Goal: Task Accomplishment & Management: Manage account settings

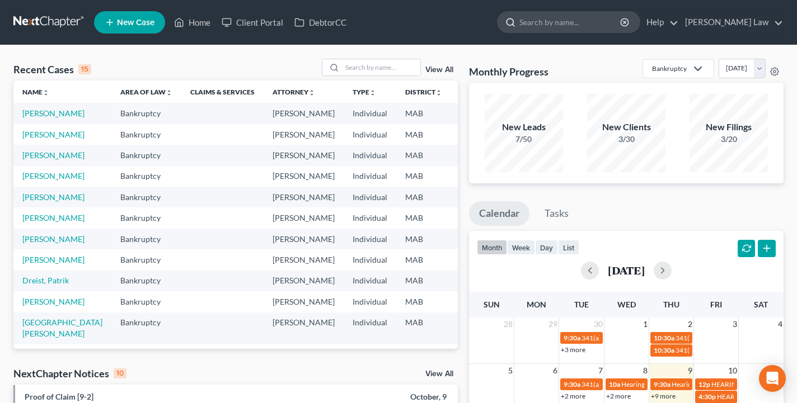
click at [572, 24] on input "search" at bounding box center [570, 22] width 102 height 21
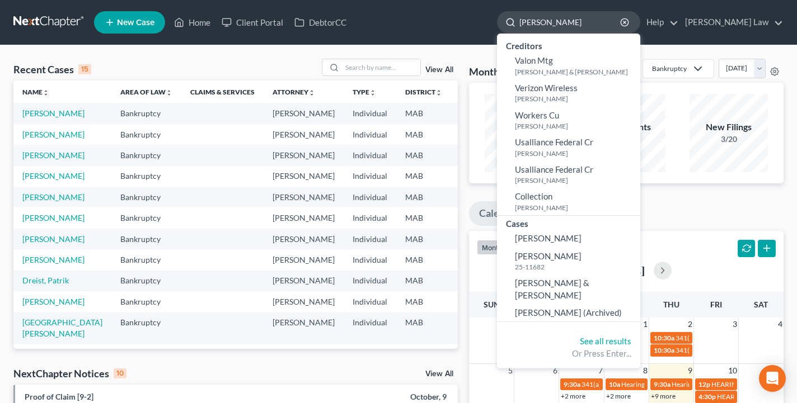
type input "valentino"
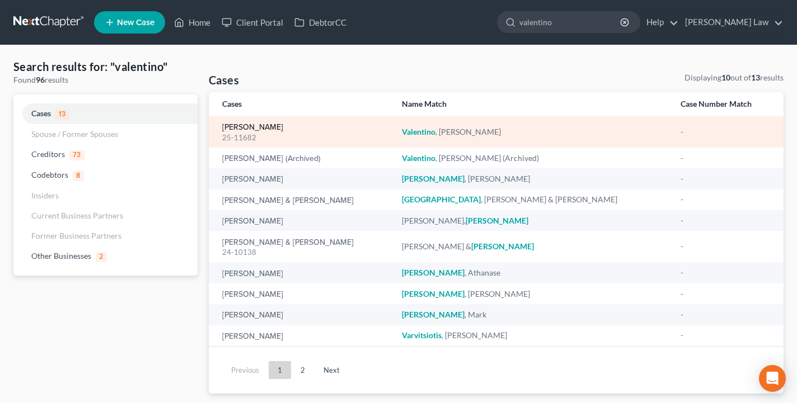
click at [283, 124] on link "[PERSON_NAME]" at bounding box center [252, 128] width 61 height 8
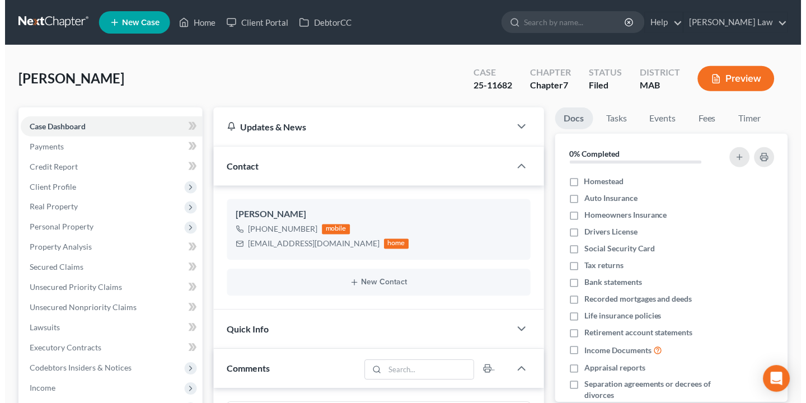
scroll to position [31, 0]
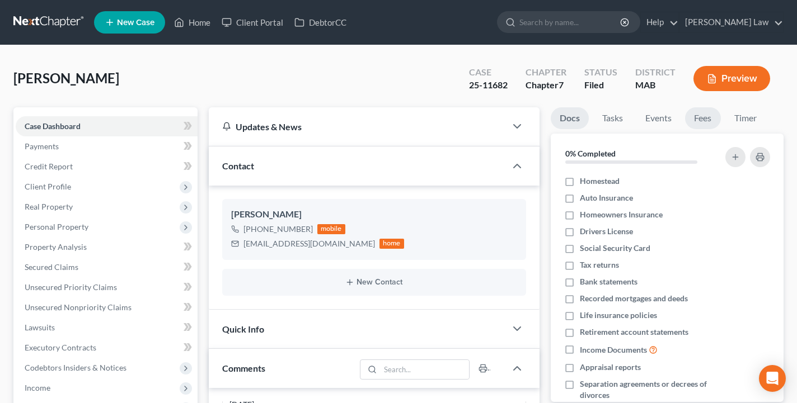
click at [712, 118] on link "Fees" at bounding box center [703, 118] width 36 height 22
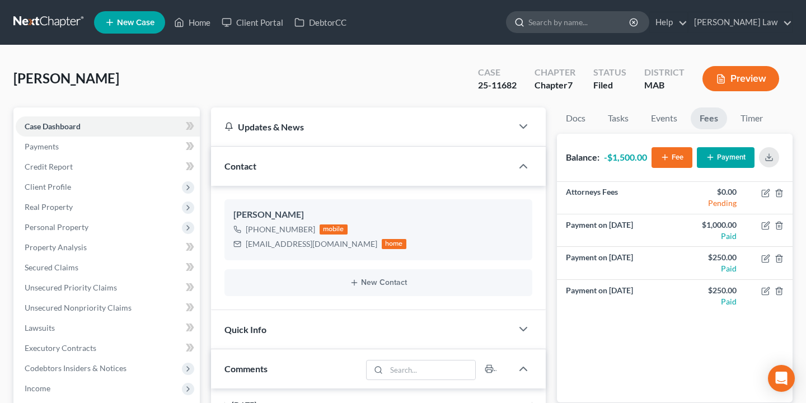
click at [611, 22] on input "search" at bounding box center [579, 22] width 102 height 21
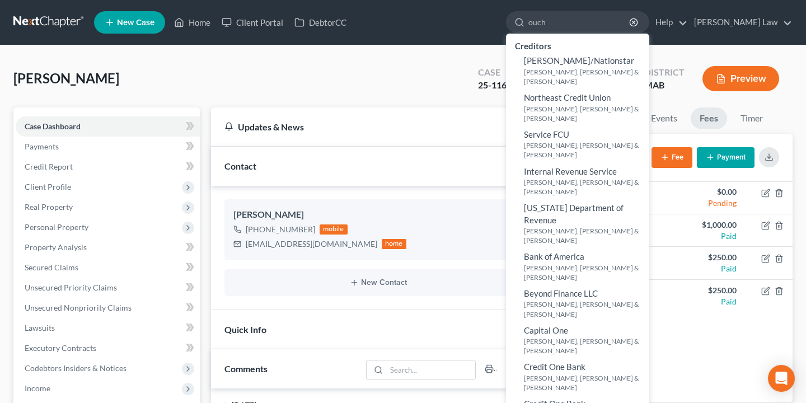
drag, startPoint x: 611, startPoint y: 22, endPoint x: 616, endPoint y: 34, distance: 13.3
click at [616, 34] on ul "Creditors [PERSON_NAME]/[PERSON_NAME], [PERSON_NAME] & [PERSON_NAME] Northeast …" at bounding box center [577, 235] width 143 height 403
click at [594, 25] on input "ouch" at bounding box center [579, 22] width 102 height 21
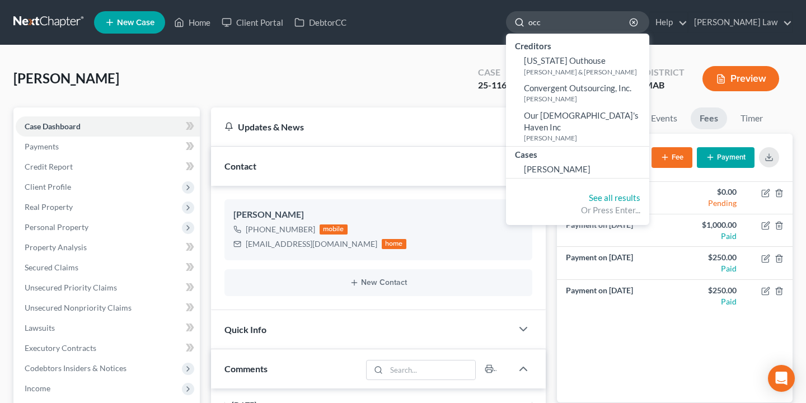
type input "occh"
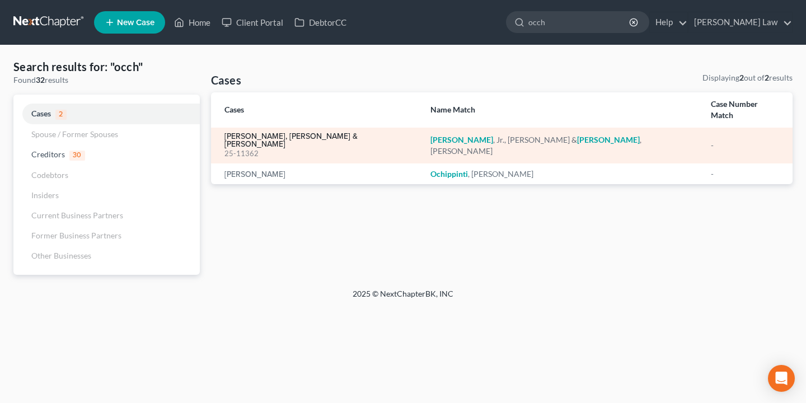
click at [311, 133] on link "[PERSON_NAME], [PERSON_NAME] & [PERSON_NAME]" at bounding box center [318, 141] width 188 height 16
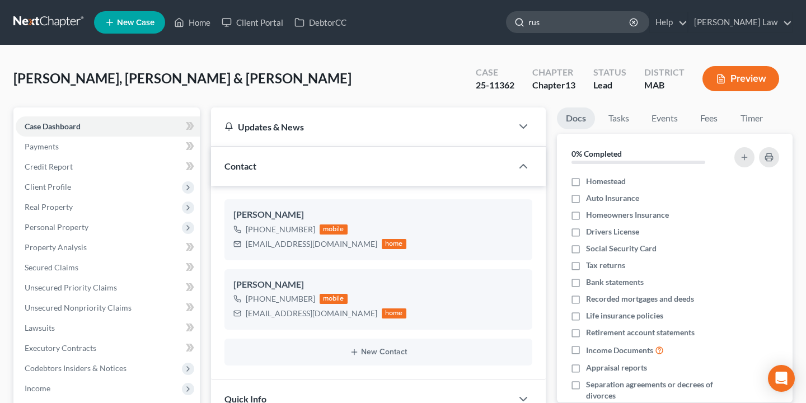
type input "[PERSON_NAME]"
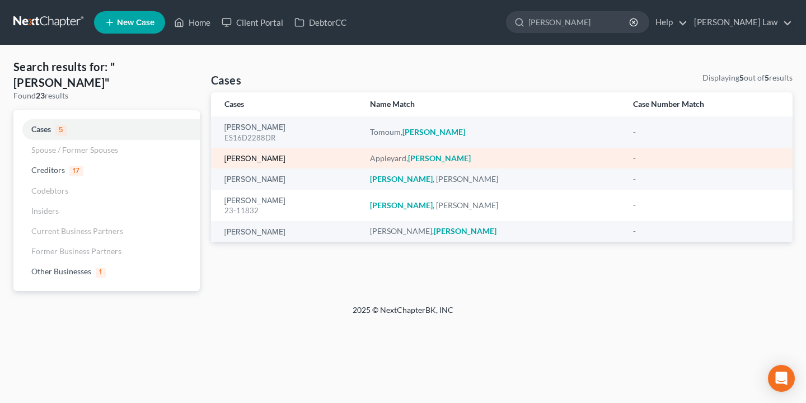
click at [267, 161] on link "[PERSON_NAME]" at bounding box center [254, 159] width 61 height 8
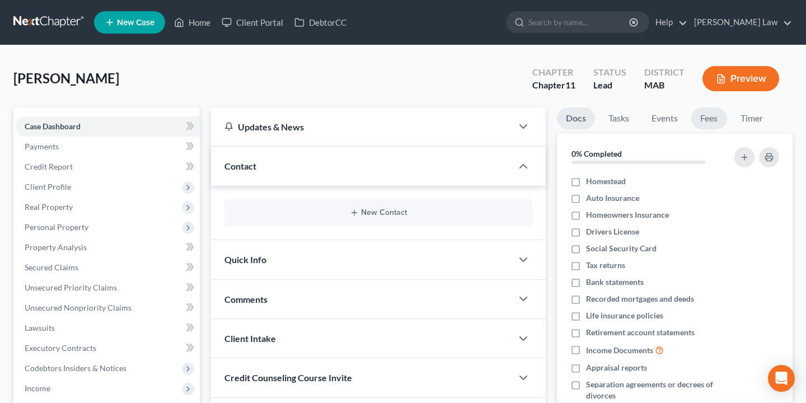
click at [724, 121] on link "Fees" at bounding box center [709, 118] width 36 height 22
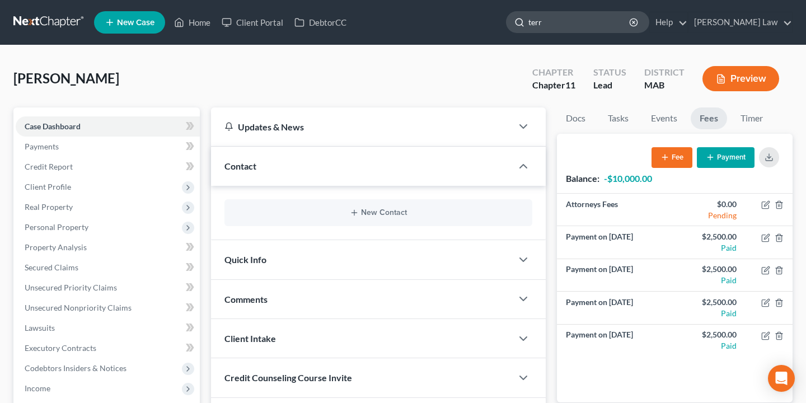
type input "[PERSON_NAME]"
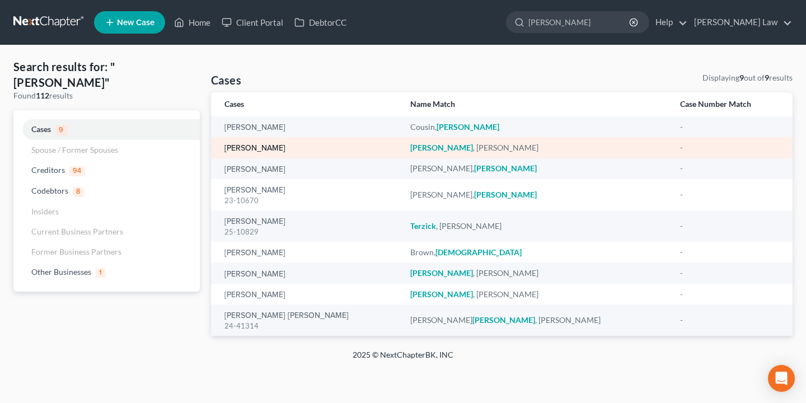
click at [246, 149] on link "[PERSON_NAME]" at bounding box center [254, 148] width 61 height 8
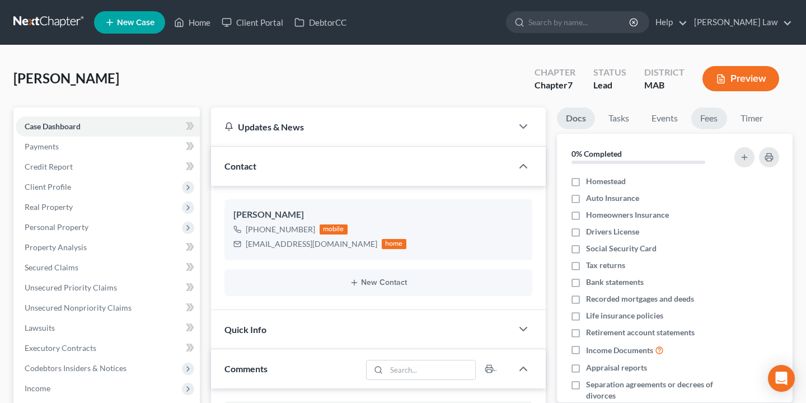
click at [703, 112] on link "Fees" at bounding box center [709, 118] width 36 height 22
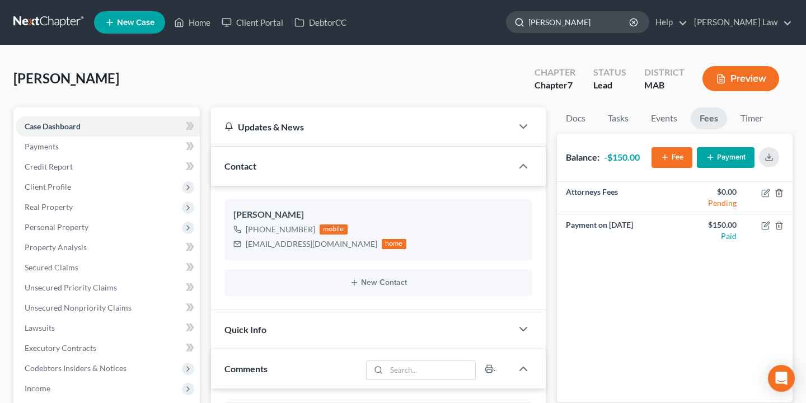
type input "[PERSON_NAME]"
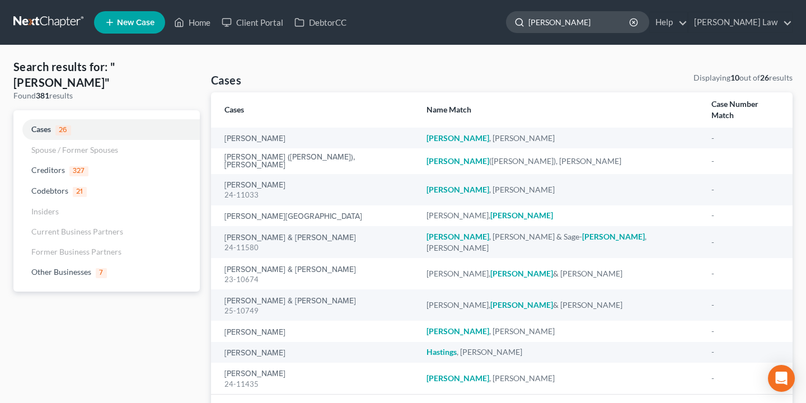
click at [611, 32] on div "[PERSON_NAME]" at bounding box center [577, 22] width 143 height 22
click at [611, 24] on input "[PERSON_NAME]" at bounding box center [579, 22] width 102 height 21
type input "[PERSON_NAME]"
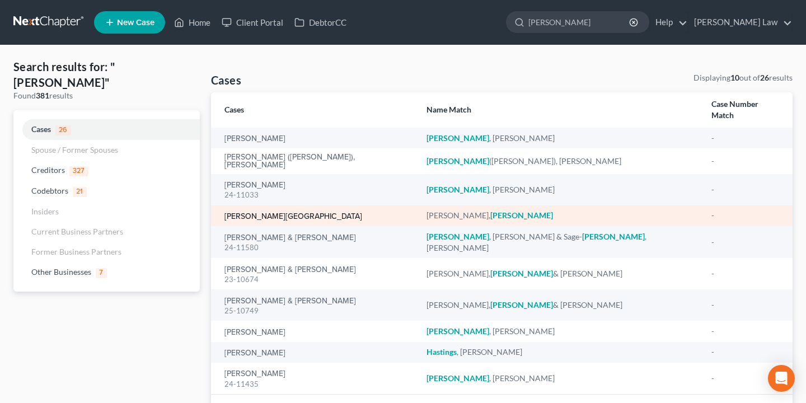
click at [282, 213] on link "[PERSON_NAME][GEOGRAPHIC_DATA]" at bounding box center [293, 217] width 138 height 8
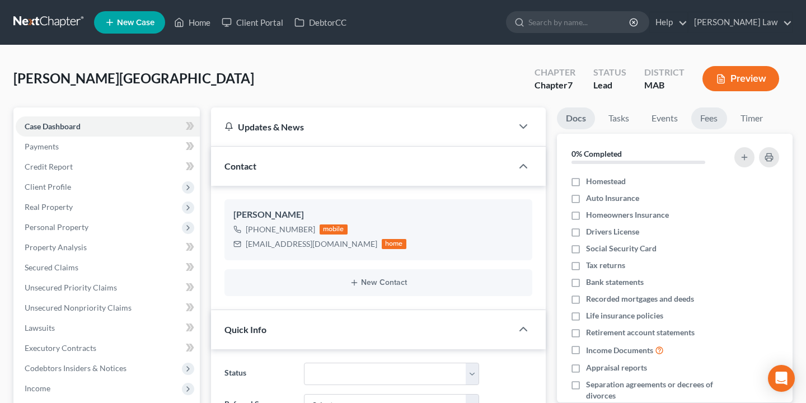
scroll to position [16, 0]
click at [705, 110] on link "Fees" at bounding box center [709, 118] width 36 height 22
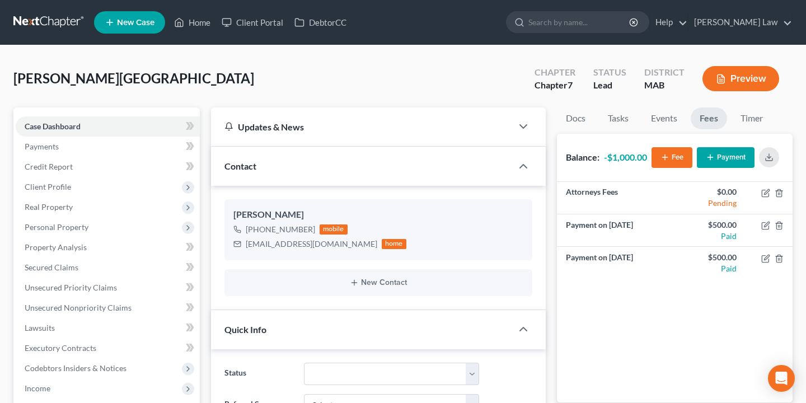
click at [367, 0] on nav "Home New Case Client Portal DebtorCC [PERSON_NAME] Law [EMAIL_ADDRESS][DOMAIN_N…" at bounding box center [403, 22] width 806 height 45
click at [628, 29] on input "search" at bounding box center [579, 22] width 102 height 21
type input "obr"
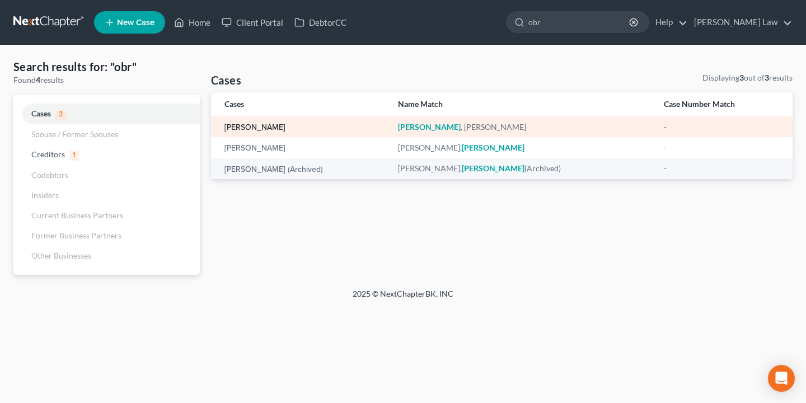
click at [259, 127] on link "[PERSON_NAME]" at bounding box center [254, 128] width 61 height 8
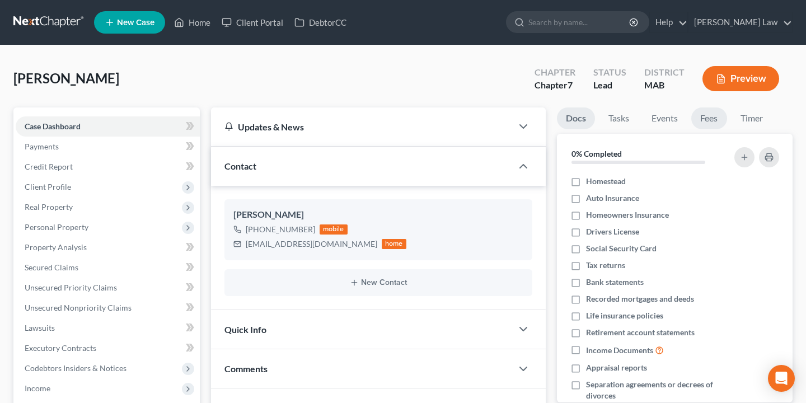
click at [717, 120] on link "Fees" at bounding box center [709, 118] width 36 height 22
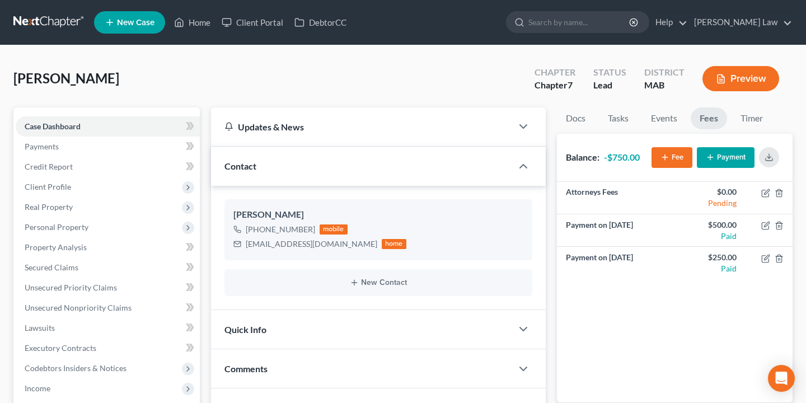
click at [738, 157] on button "Payment" at bounding box center [726, 157] width 58 height 21
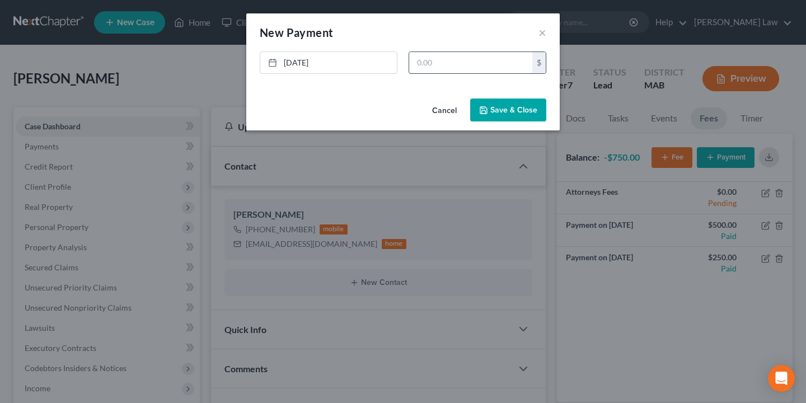
click at [456, 67] on input "text" at bounding box center [470, 62] width 123 height 21
type input "250"
click at [511, 114] on button "Save & Close" at bounding box center [508, 110] width 76 height 24
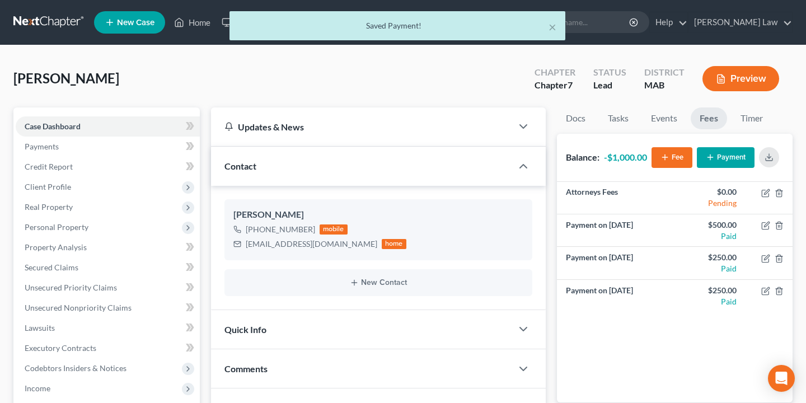
click at [623, 320] on div "Attorneys Fees $0.00 Pending Payment on [DATE] $500.00 Paid Payment on [DATE] $…" at bounding box center [675, 292] width 236 height 220
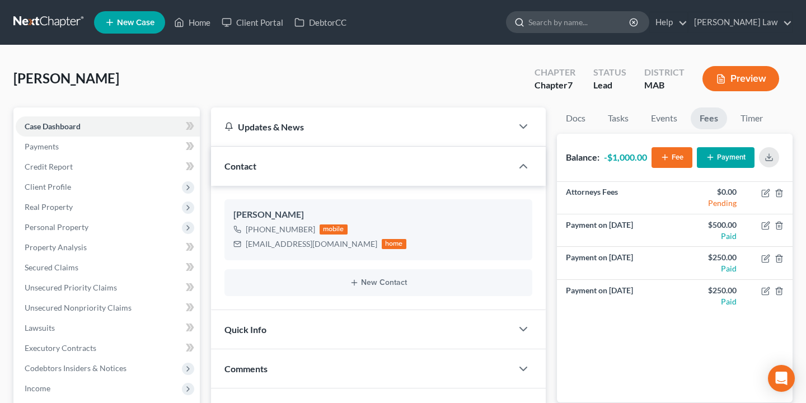
click at [631, 21] on input "search" at bounding box center [579, 22] width 102 height 21
type input "[PERSON_NAME]"
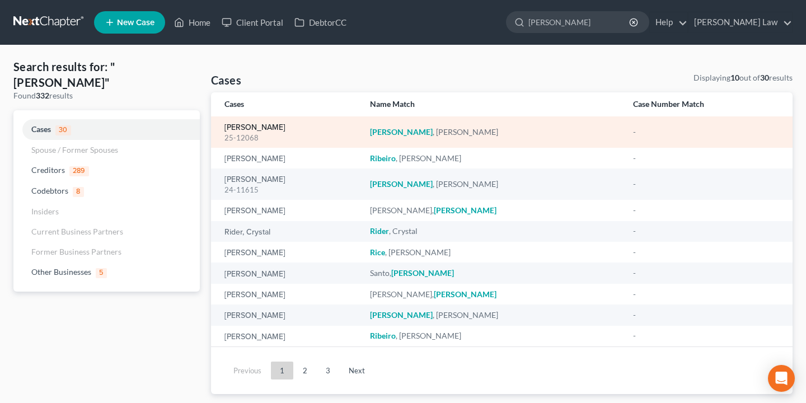
click at [253, 129] on link "[PERSON_NAME]" at bounding box center [254, 128] width 61 height 8
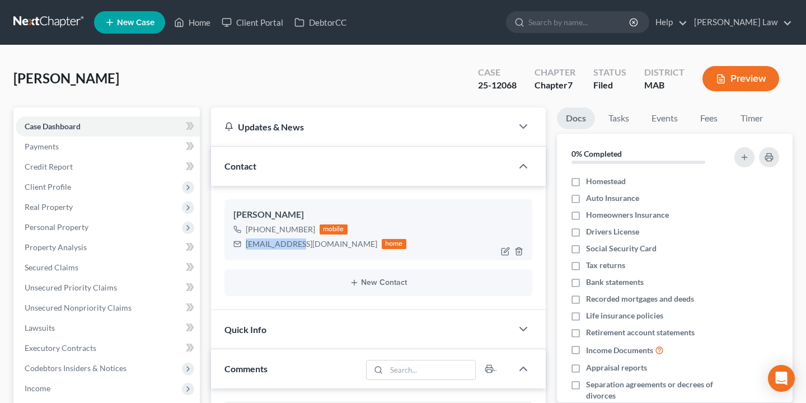
drag, startPoint x: 303, startPoint y: 246, endPoint x: 242, endPoint y: 247, distance: 60.5
click at [242, 247] on div "[EMAIL_ADDRESS][DOMAIN_NAME] home" at bounding box center [319, 244] width 173 height 15
copy div "[EMAIL_ADDRESS][DOMAIN_NAME]"
click at [710, 124] on link "Fees" at bounding box center [709, 118] width 36 height 22
